Goal: Task Accomplishment & Management: Manage account settings

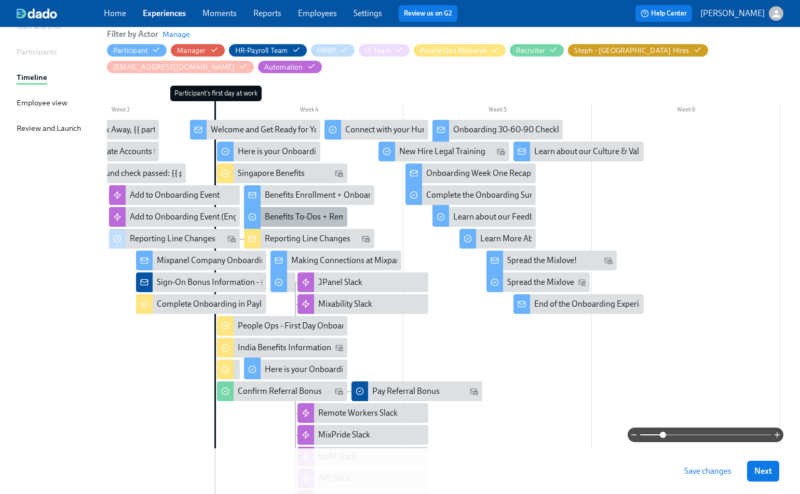
scroll to position [0, 462]
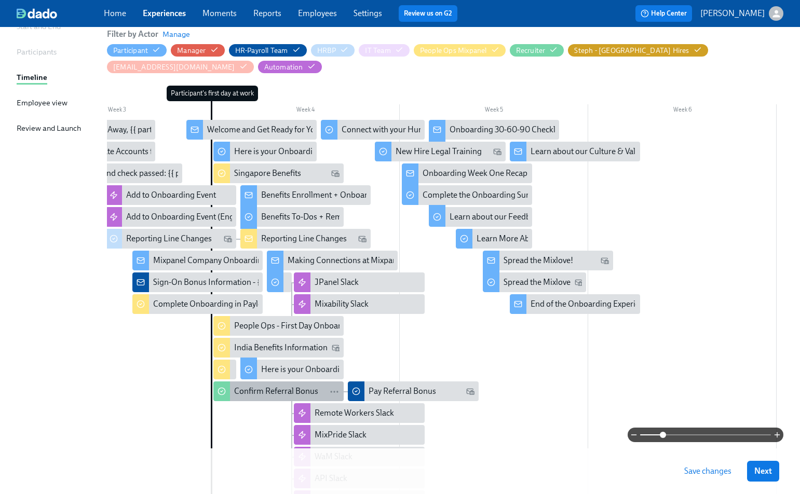
click at [242, 387] on div "Confirm Referral Bonus" at bounding box center [276, 391] width 84 height 11
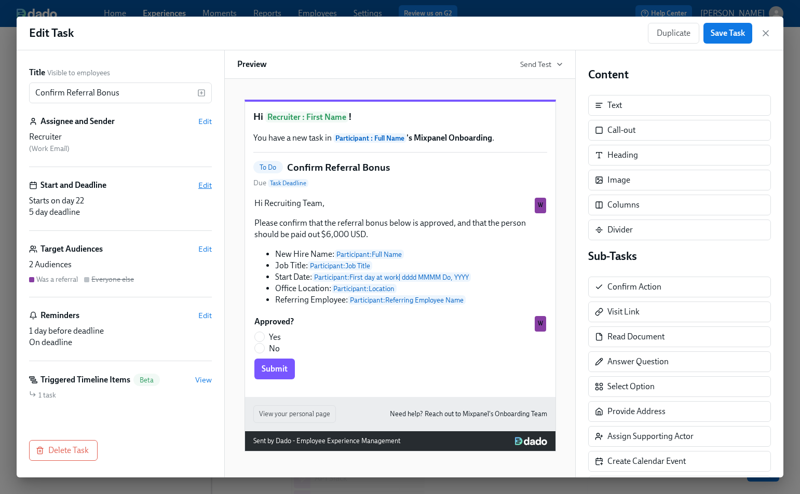
click at [201, 185] on span "Edit" at bounding box center [205, 185] width 14 height 10
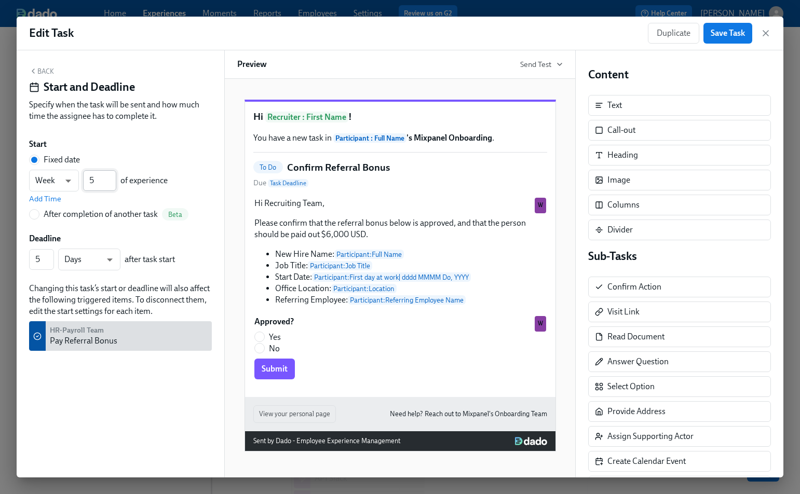
click at [111, 176] on input "5" at bounding box center [99, 180] width 33 height 21
click at [111, 176] on input "6" at bounding box center [99, 180] width 33 height 21
click at [111, 176] on input "7" at bounding box center [99, 180] width 33 height 21
click at [111, 176] on input "8" at bounding box center [99, 180] width 33 height 21
click at [111, 176] on input "9" at bounding box center [99, 180] width 33 height 21
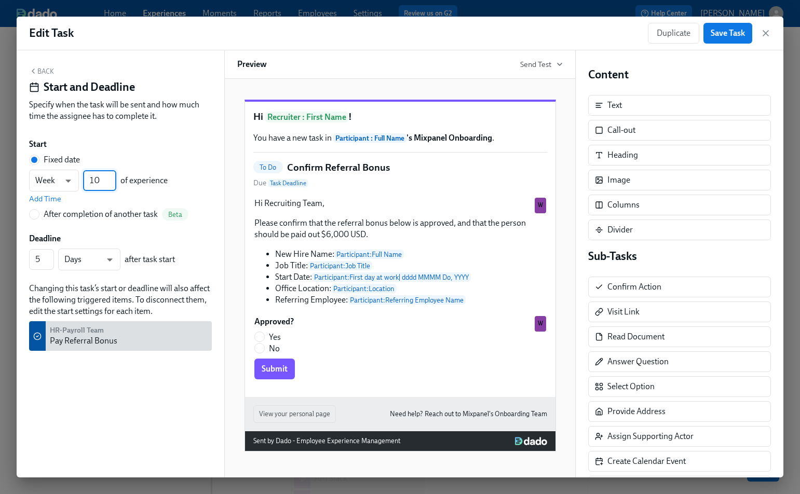
click at [111, 176] on input "10" at bounding box center [99, 180] width 33 height 21
click at [111, 176] on input "11" at bounding box center [99, 180] width 33 height 21
type input "12"
click at [111, 176] on input "12" at bounding box center [99, 180] width 33 height 21
click at [728, 37] on span "Save Task" at bounding box center [728, 33] width 34 height 10
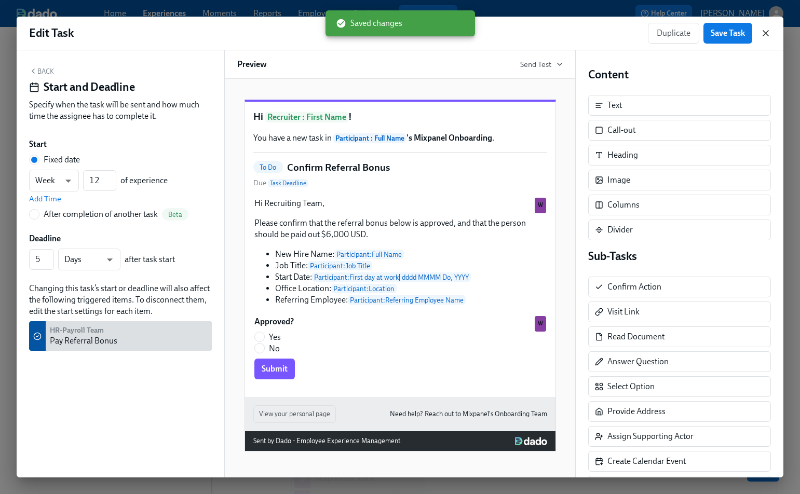
click at [765, 33] on icon "button" at bounding box center [766, 33] width 5 height 5
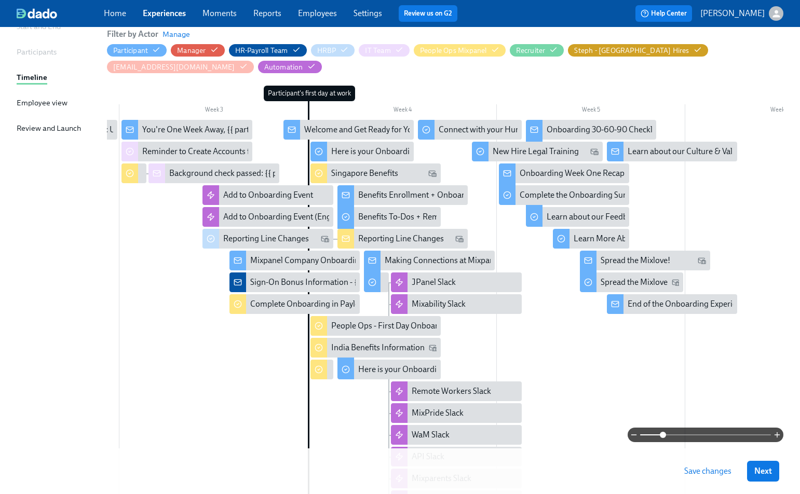
scroll to position [0, 324]
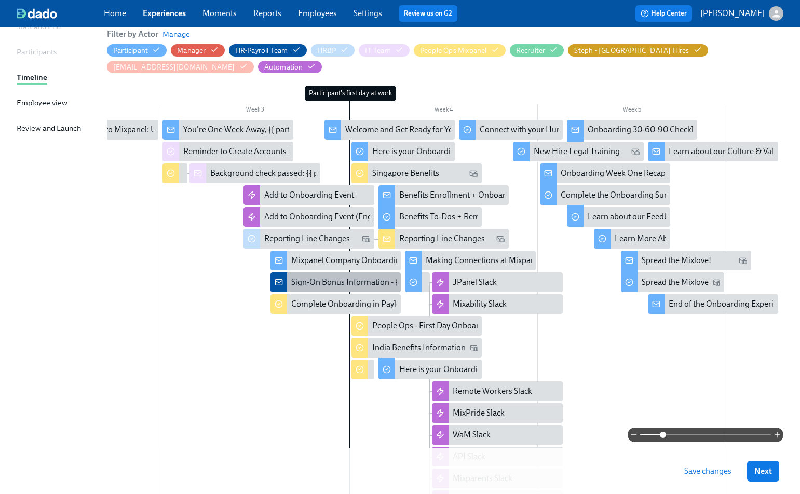
click at [314, 283] on div "Sign-On Bonus Information - {{ participant.startDate | MMMM Do, YYYY }}" at bounding box center [421, 282] width 261 height 11
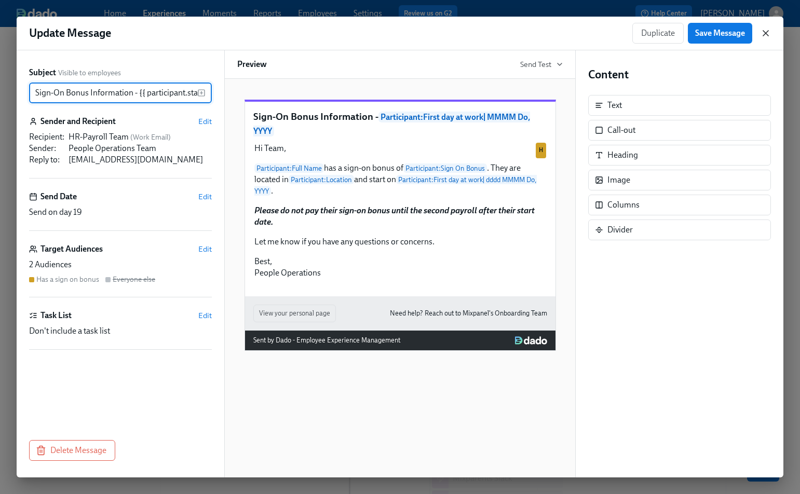
click at [764, 36] on icon "button" at bounding box center [766, 33] width 10 height 10
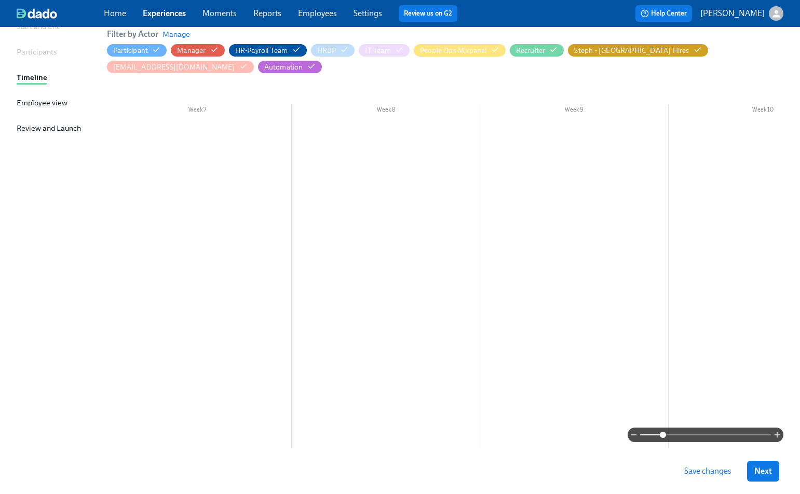
scroll to position [0, 1113]
click at [727, 466] on span "Save changes" at bounding box center [708, 471] width 47 height 10
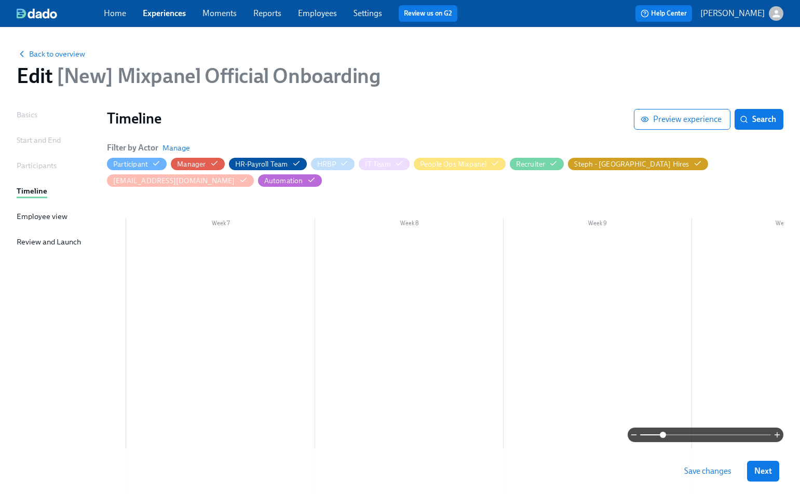
click at [692, 475] on span "Save changes" at bounding box center [708, 471] width 47 height 10
